Goal: Information Seeking & Learning: Learn about a topic

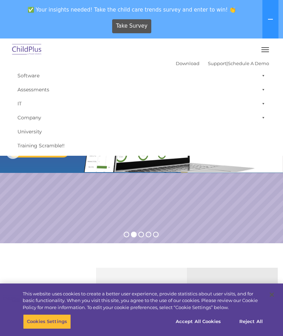
select select "MEDIUM"
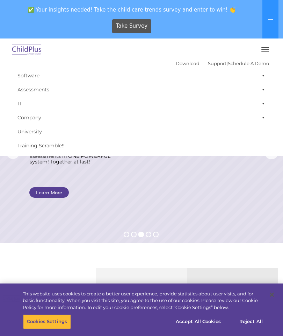
click at [260, 49] on button "button" at bounding box center [265, 49] width 15 height 11
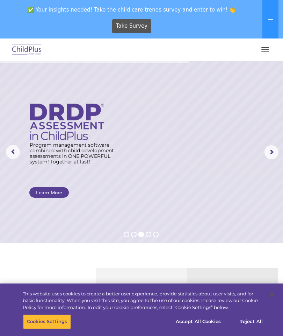
click at [17, 154] on rs-arrow at bounding box center [13, 152] width 14 height 14
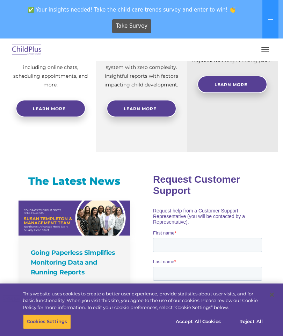
scroll to position [334, 0]
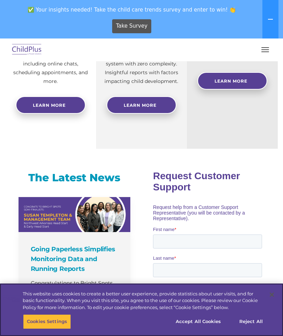
click at [256, 329] on button "Reject All" at bounding box center [252, 321] width 44 height 15
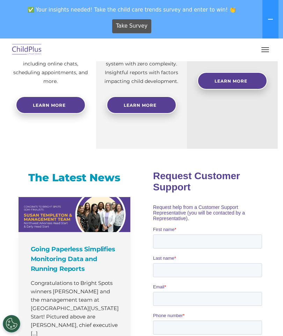
click at [266, 17] on button at bounding box center [271, 19] width 16 height 38
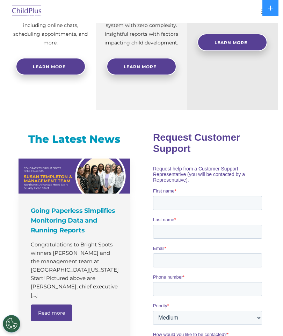
scroll to position [362, 0]
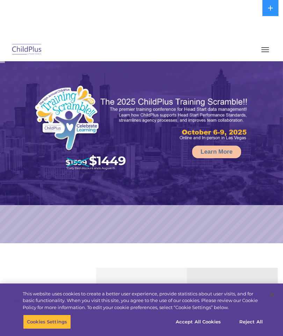
select select "MEDIUM"
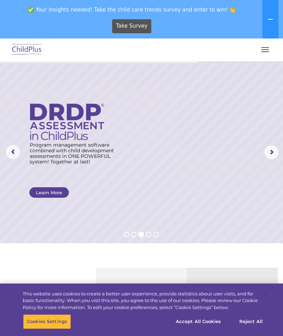
click at [263, 51] on span "button" at bounding box center [266, 51] width 8 height 1
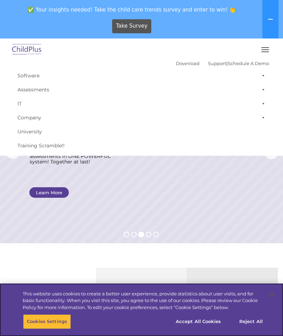
click at [214, 322] on button "Accept All Cookies" at bounding box center [198, 321] width 53 height 15
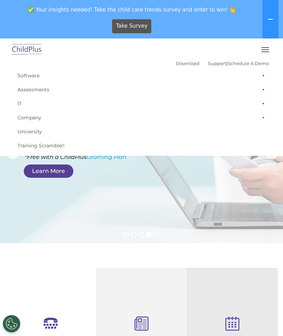
click at [271, 21] on icon at bounding box center [271, 19] width 6 height 6
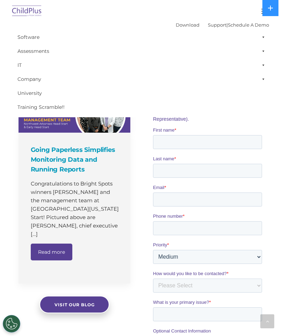
scroll to position [394, 0]
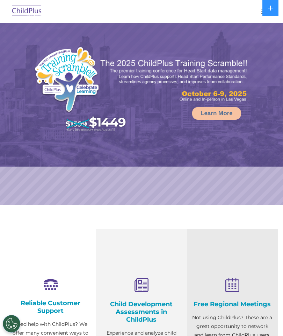
select select "MEDIUM"
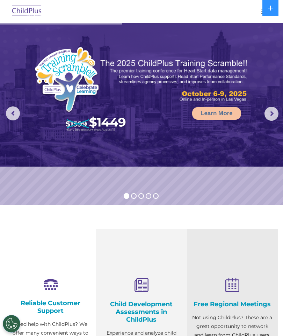
click at [265, 12] on button at bounding box center [271, 8] width 16 height 16
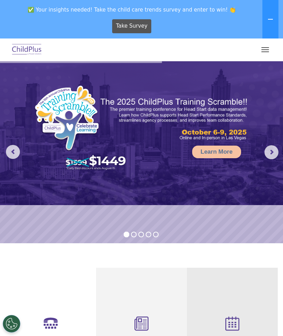
click at [265, 50] on span "button" at bounding box center [266, 49] width 8 height 1
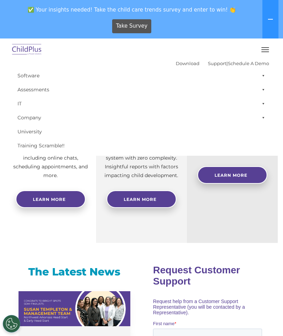
scroll to position [264, 0]
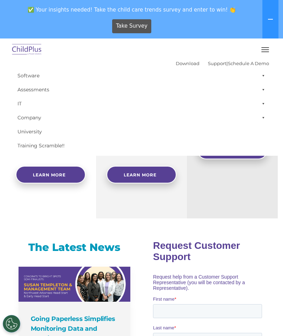
click at [262, 54] on button "button" at bounding box center [265, 49] width 15 height 11
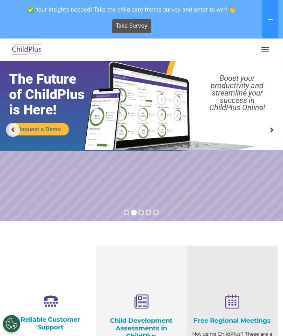
scroll to position [0, 0]
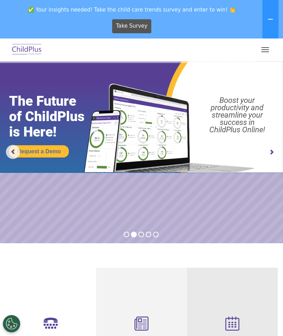
click at [265, 155] on rs-arrow at bounding box center [272, 152] width 14 height 14
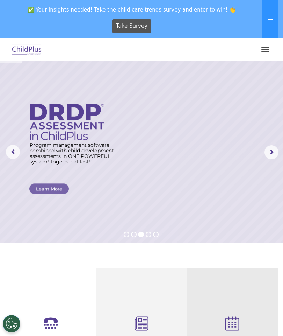
click at [269, 152] on rs-arrow at bounding box center [272, 152] width 14 height 14
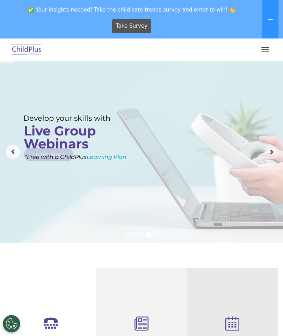
click at [272, 150] on rs-arrow at bounding box center [272, 152] width 14 height 14
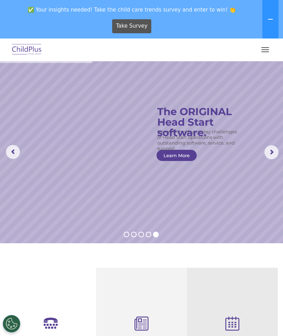
click at [267, 139] on rs-slide "Simplify the day-to-day challenges of Head Start operations with outstanding so…" at bounding box center [141, 152] width 283 height 182
click at [272, 152] on rs-arrow at bounding box center [272, 152] width 14 height 14
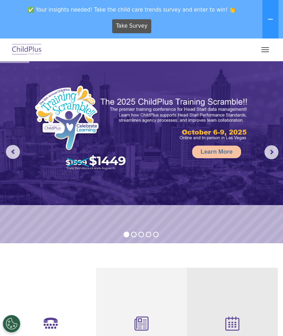
click at [262, 50] on button "button" at bounding box center [265, 49] width 15 height 11
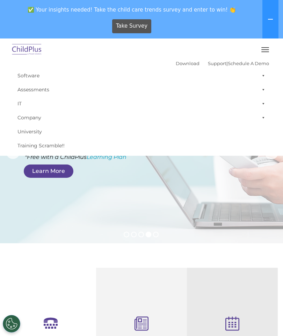
click at [257, 57] on div at bounding box center [141, 49] width 255 height 17
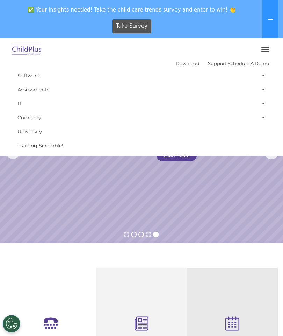
click at [265, 21] on button at bounding box center [271, 19] width 16 height 38
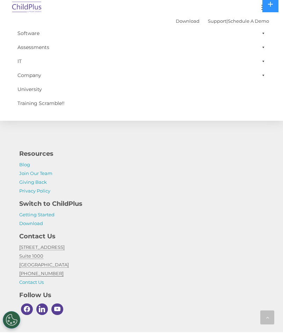
scroll to position [778, 0]
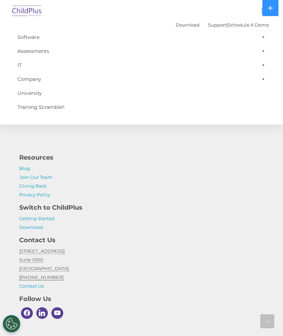
click at [51, 219] on link "Getting Started" at bounding box center [36, 219] width 35 height 6
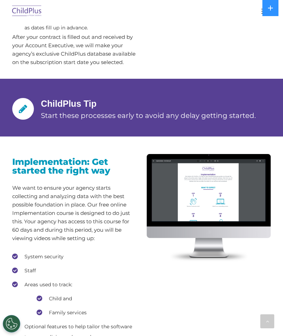
scroll to position [722, 0]
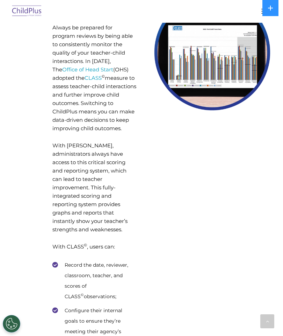
scroll to position [2886, 0]
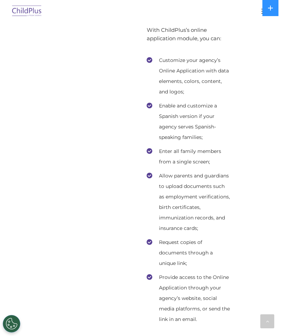
click at [266, 324] on icon at bounding box center [267, 321] width 3 height 5
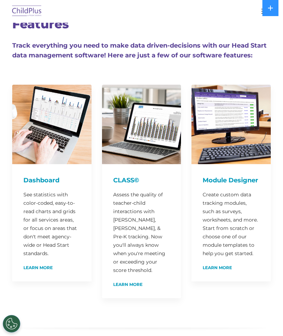
scroll to position [0, 0]
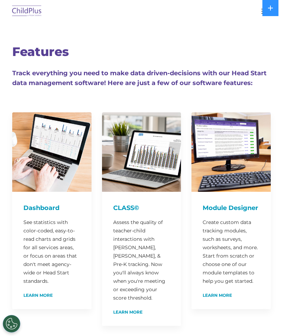
click at [256, 14] on div at bounding box center [141, 11] width 255 height 17
click at [259, 12] on button "button" at bounding box center [265, 11] width 15 height 11
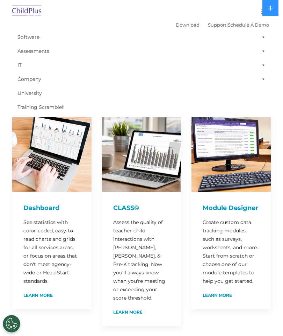
click at [10, 308] on div "Dashboard See statistics with color-coded, easy-to-read charts and grids for al…" at bounding box center [52, 209] width 90 height 218
